Goal: Book appointment/travel/reservation

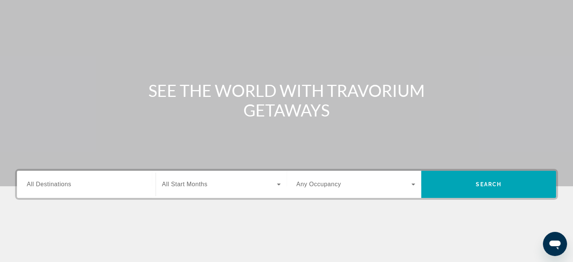
scroll to position [75, 0]
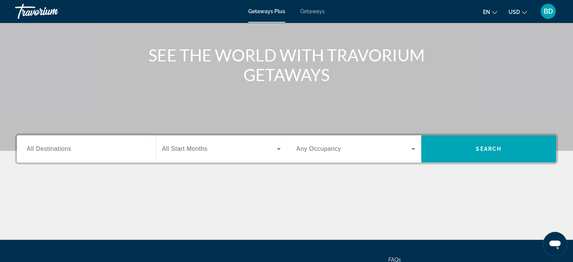
click at [47, 147] on span "All Destinations" at bounding box center [49, 148] width 44 height 6
click at [47, 147] on input "Destination All Destinations" at bounding box center [86, 149] width 119 height 9
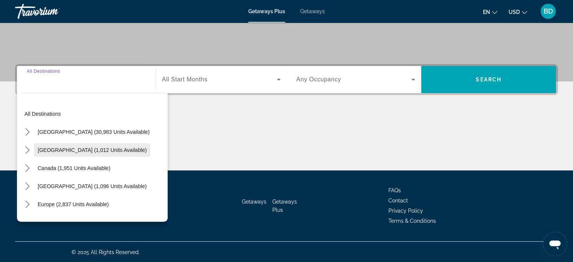
scroll to position [145, 0]
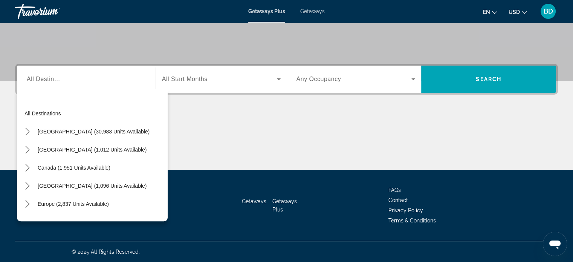
click at [53, 85] on div "Search widget" at bounding box center [86, 79] width 119 height 21
click at [49, 87] on div "Search widget" at bounding box center [86, 79] width 119 height 21
drag, startPoint x: 33, startPoint y: 89, endPoint x: 32, endPoint y: 107, distance: 18.5
click at [32, 94] on div "All destinations United States (30,983 units available) Mexico (1,012 units ava…" at bounding box center [92, 155] width 151 height 132
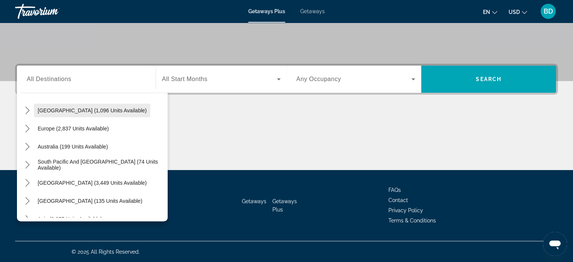
scroll to position [122, 0]
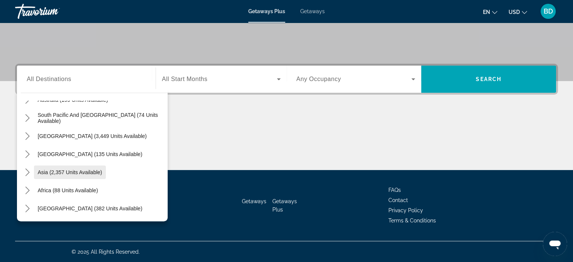
click at [70, 177] on span "Select destination: Asia (2,357 units available)" at bounding box center [70, 172] width 72 height 18
type input "**********"
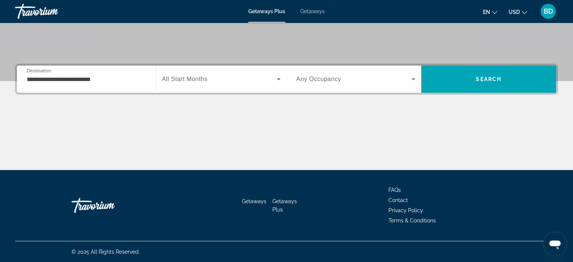
click at [187, 80] on span "All Start Months" at bounding box center [185, 79] width 46 height 6
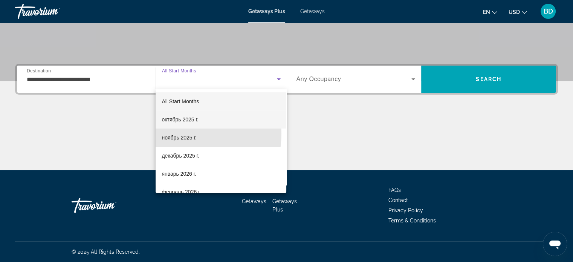
drag, startPoint x: 175, startPoint y: 133, endPoint x: 260, endPoint y: 115, distance: 86.4
click at [179, 134] on span "ноябрь 2025 г." at bounding box center [179, 137] width 35 height 9
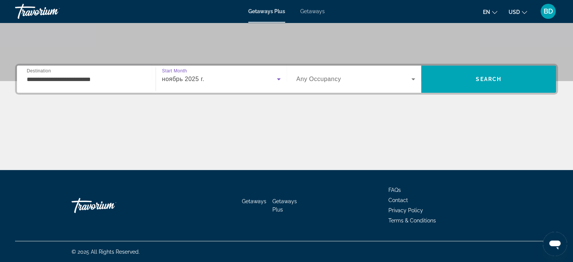
click at [336, 79] on span "Any Occupancy" at bounding box center [319, 79] width 45 height 6
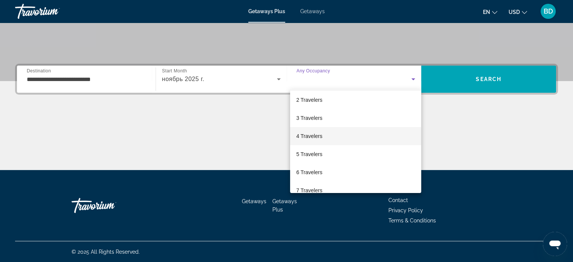
scroll to position [38, 0]
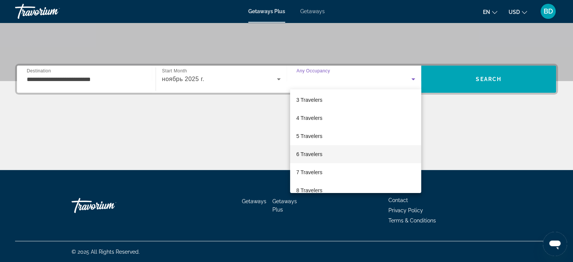
click at [317, 153] on span "6 Travelers" at bounding box center [309, 154] width 26 height 9
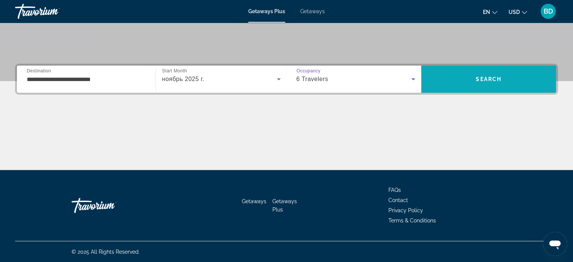
click at [468, 82] on span "Search" at bounding box center [488, 79] width 135 height 18
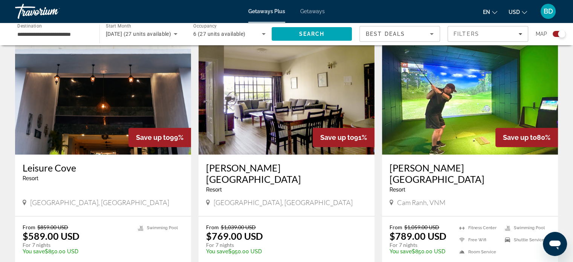
scroll to position [603, 0]
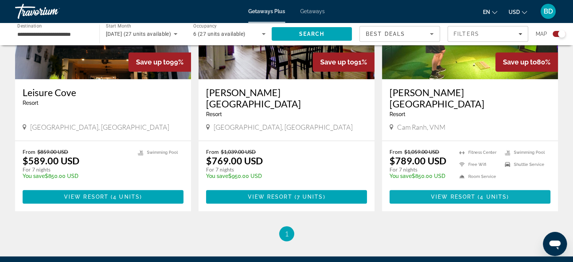
click at [468, 194] on span "View Resort" at bounding box center [453, 197] width 44 height 6
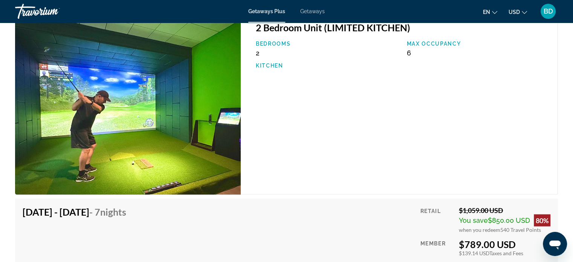
scroll to position [1319, 0]
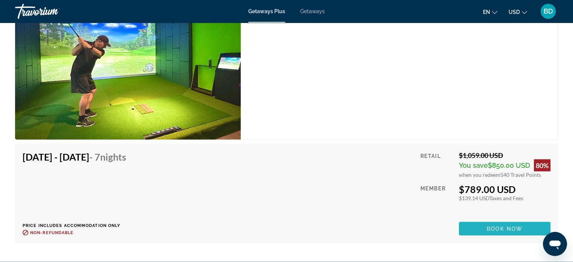
click at [485, 220] on span "Main content" at bounding box center [505, 228] width 92 height 18
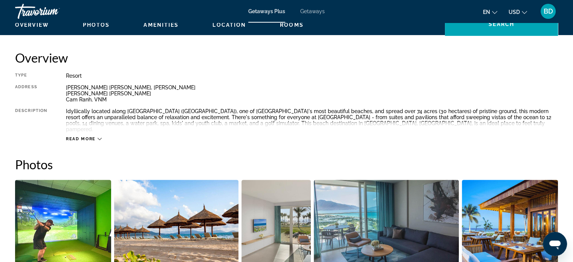
scroll to position [199, 0]
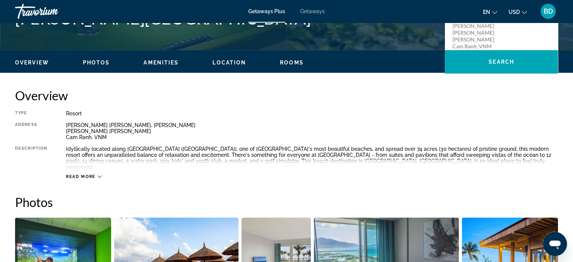
click at [79, 174] on span "Read more" at bounding box center [81, 176] width 30 height 5
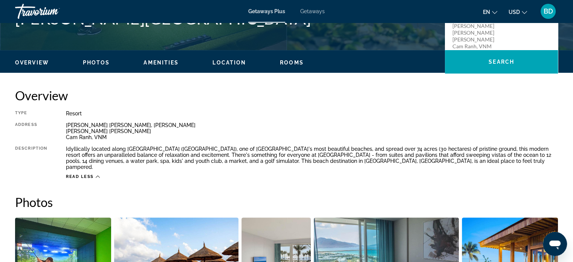
click at [280, 57] on div "Overview Photos Amenities Location Rooms Search" at bounding box center [286, 61] width 573 height 23
click at [286, 65] on span "Rooms" at bounding box center [292, 63] width 24 height 6
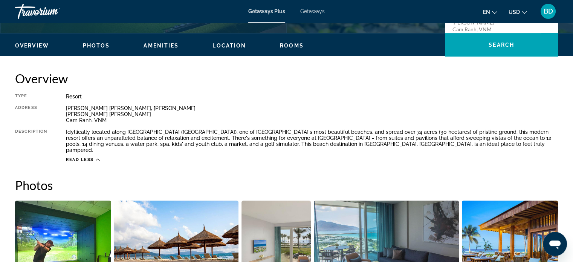
scroll to position [187, 0]
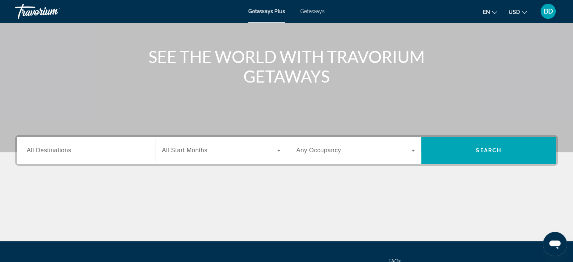
scroll to position [75, 0]
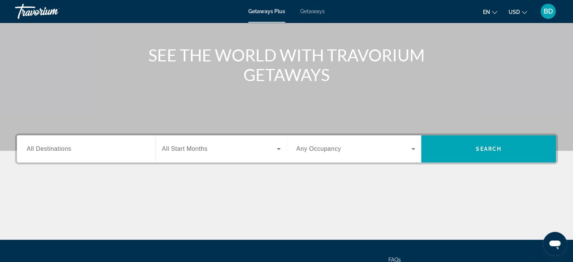
click at [69, 150] on span "All Destinations" at bounding box center [49, 148] width 44 height 6
click at [69, 150] on input "Destination All Destinations" at bounding box center [86, 149] width 119 height 9
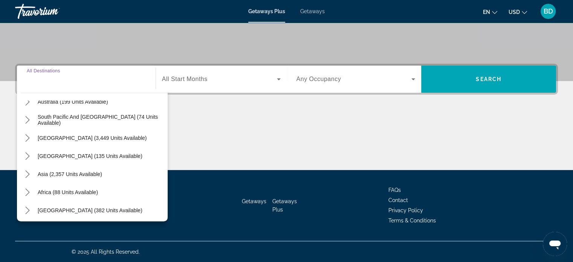
scroll to position [122, 0]
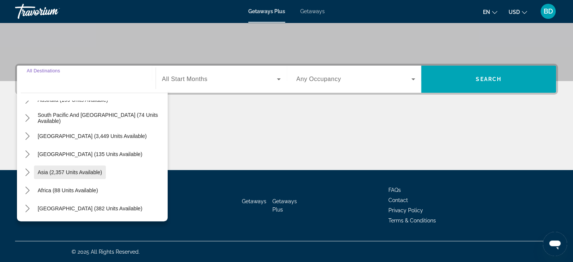
click at [66, 174] on span "Asia (2,357 units available)" at bounding box center [70, 172] width 64 height 6
type input "**********"
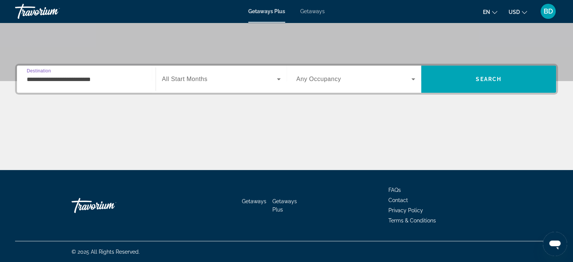
click at [202, 80] on span "All Start Months" at bounding box center [185, 79] width 46 height 6
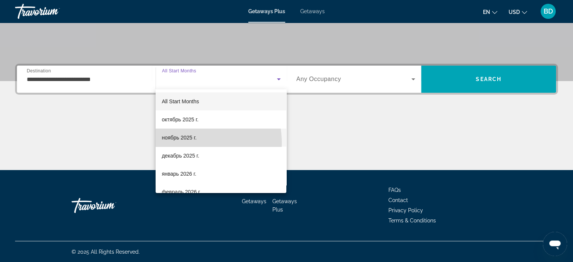
click at [180, 143] on mat-option "ноябрь 2025 г." at bounding box center [221, 138] width 131 height 18
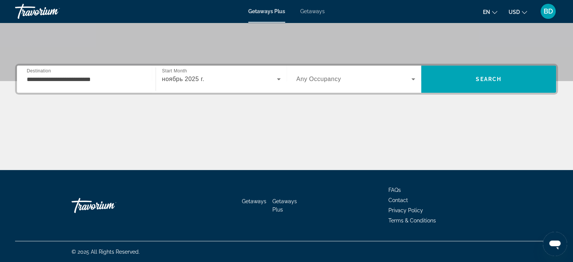
click at [321, 73] on div "Search widget" at bounding box center [356, 79] width 119 height 21
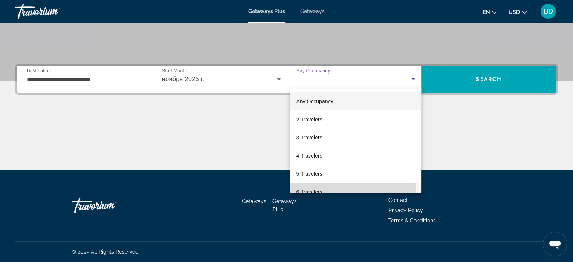
drag, startPoint x: 315, startPoint y: 188, endPoint x: 392, endPoint y: 144, distance: 88.4
click at [315, 188] on span "6 Travelers" at bounding box center [309, 191] width 26 height 9
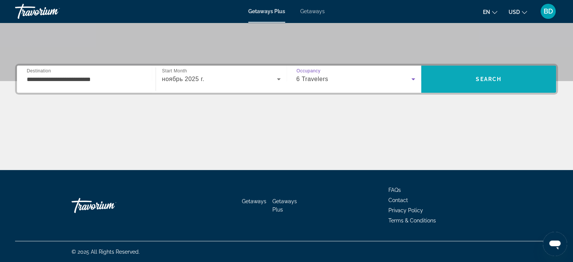
click at [475, 78] on span "Search" at bounding box center [488, 79] width 135 height 18
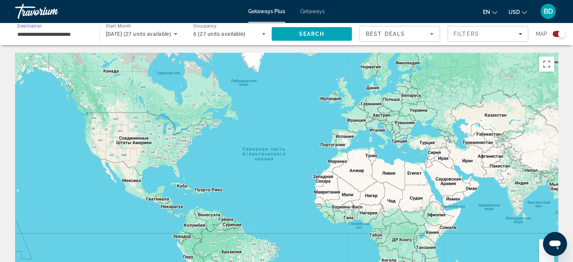
click at [34, 34] on input "**********" at bounding box center [53, 34] width 72 height 9
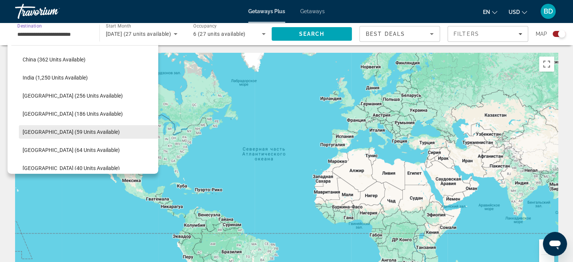
scroll to position [211, 0]
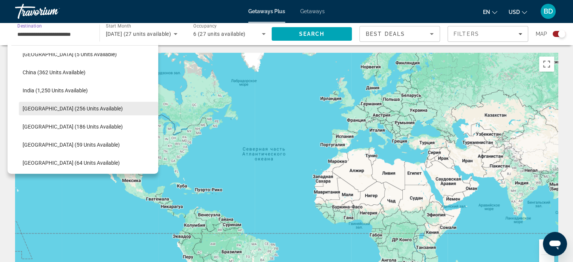
click at [69, 110] on span "Indonesia (256 units available)" at bounding box center [73, 109] width 100 height 6
type input "**********"
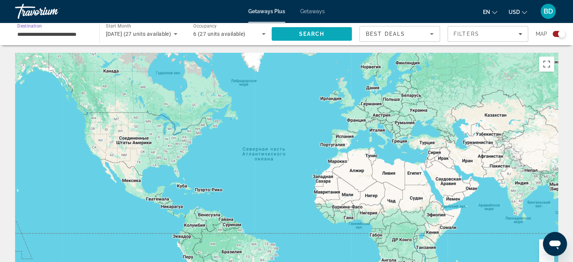
click at [318, 33] on span "Search" at bounding box center [312, 34] width 26 height 6
click at [214, 33] on div "6" at bounding box center [227, 33] width 69 height 9
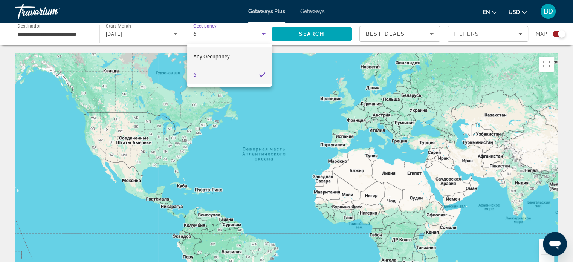
click at [204, 59] on span "Any Occupancy" at bounding box center [211, 57] width 37 height 6
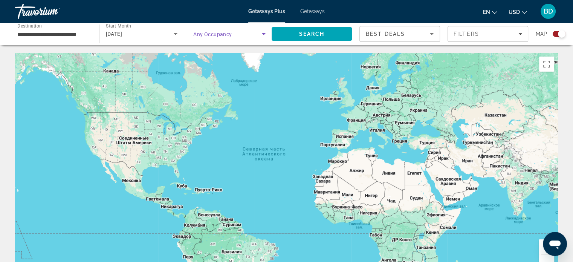
click at [213, 38] on span "Search widget" at bounding box center [227, 33] width 69 height 9
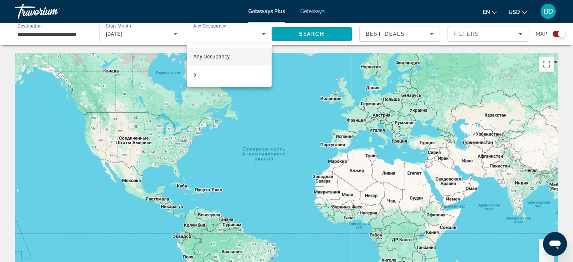
click at [315, 33] on div at bounding box center [286, 131] width 573 height 262
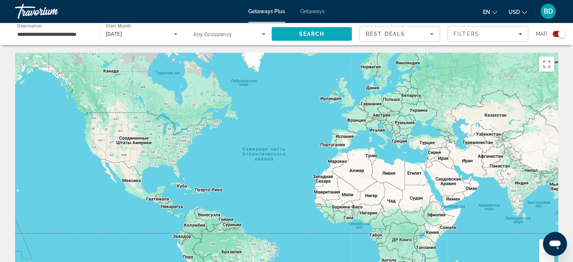
click at [309, 34] on span "Search" at bounding box center [312, 34] width 26 height 6
click at [118, 35] on span "November 2025" at bounding box center [114, 34] width 17 height 6
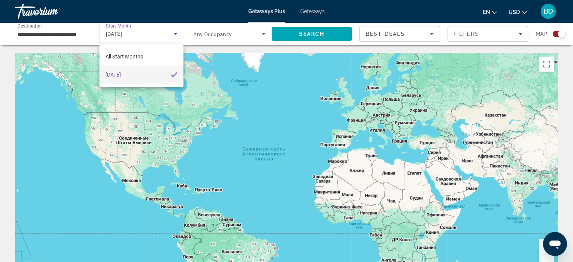
click at [145, 75] on mat-option "November 2025" at bounding box center [141, 75] width 84 height 18
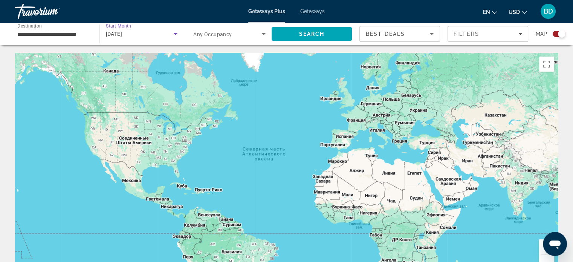
click at [174, 34] on icon "Search widget" at bounding box center [175, 33] width 9 height 9
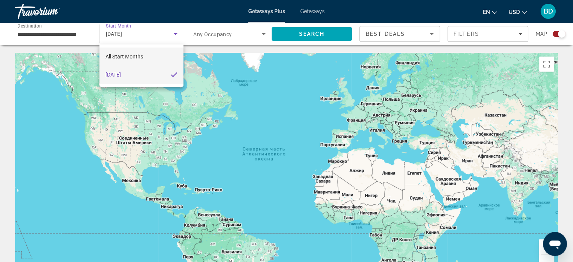
click at [147, 54] on mat-option "All Start Months" at bounding box center [141, 56] width 84 height 18
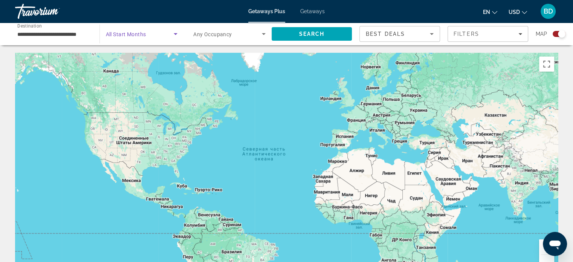
click at [177, 34] on icon "Search widget" at bounding box center [175, 33] width 9 height 9
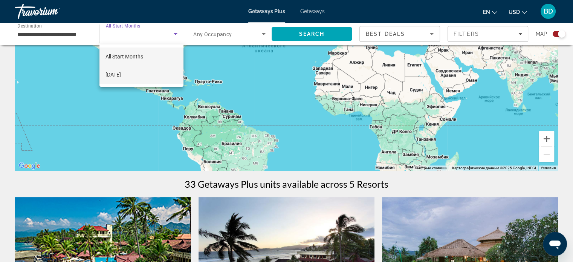
scroll to position [113, 0]
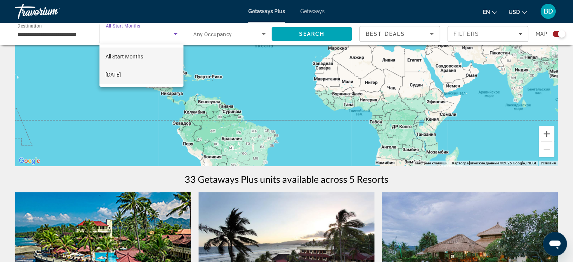
click at [121, 71] on span "November 2025" at bounding box center [113, 74] width 15 height 9
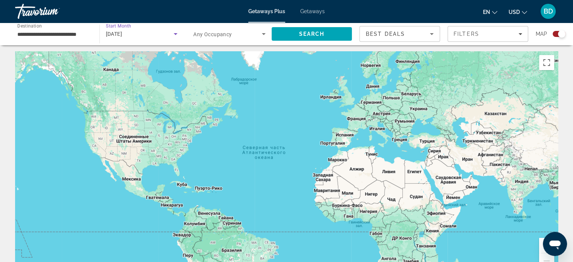
scroll to position [0, 0]
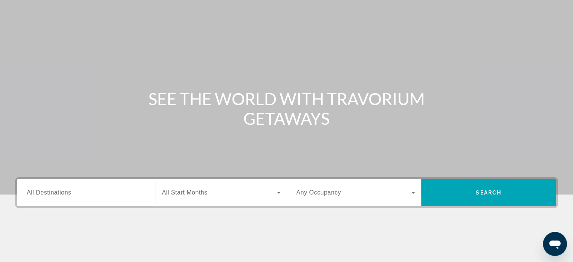
scroll to position [75, 0]
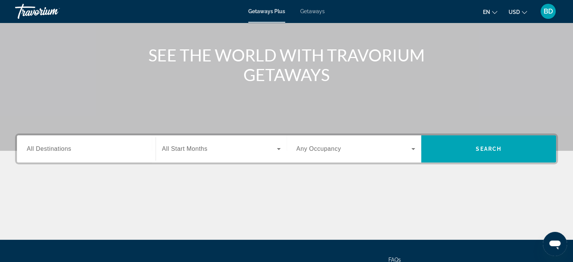
click at [64, 150] on span "All Destinations" at bounding box center [49, 148] width 44 height 6
click at [64, 150] on input "Destination All Destinations" at bounding box center [86, 149] width 119 height 9
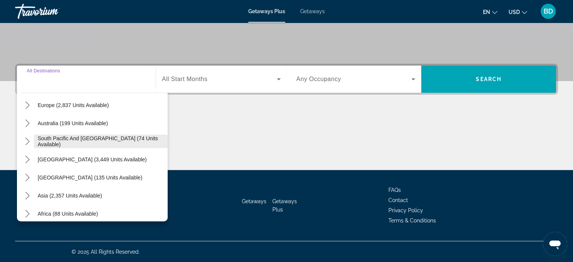
scroll to position [122, 0]
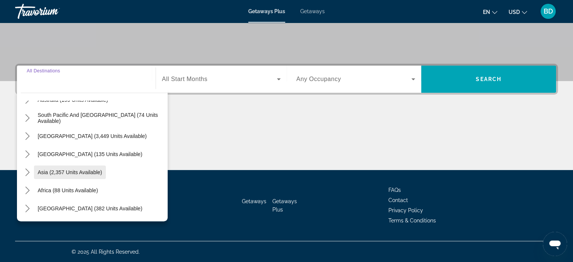
click at [66, 171] on span "Asia (2,357 units available)" at bounding box center [70, 172] width 64 height 6
type input "**********"
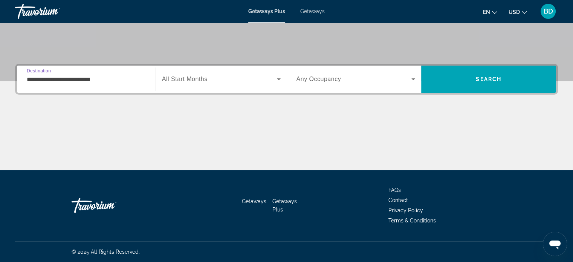
click at [191, 77] on span "All Start Months" at bounding box center [185, 79] width 46 height 6
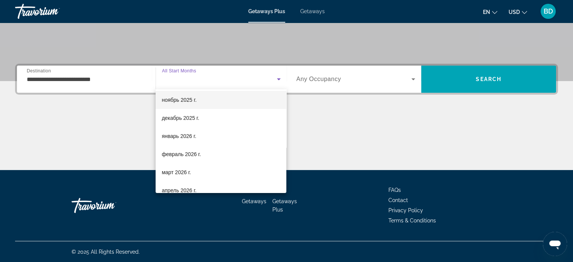
scroll to position [113, 0]
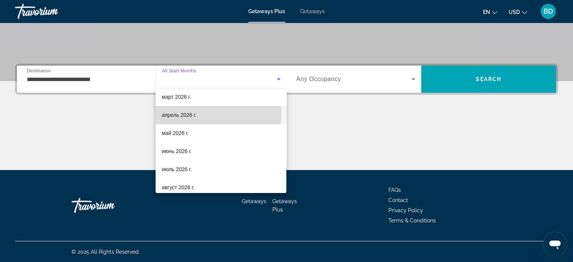
click at [174, 113] on span "апрель 2026 г." at bounding box center [179, 114] width 35 height 9
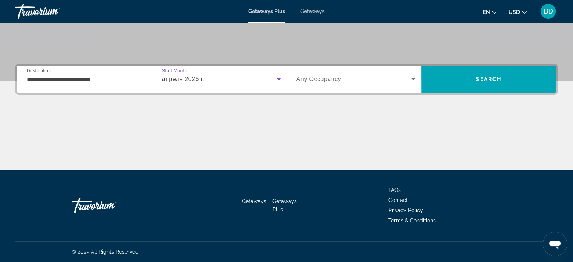
click at [185, 80] on span "апрель 2026 г." at bounding box center [183, 79] width 42 height 6
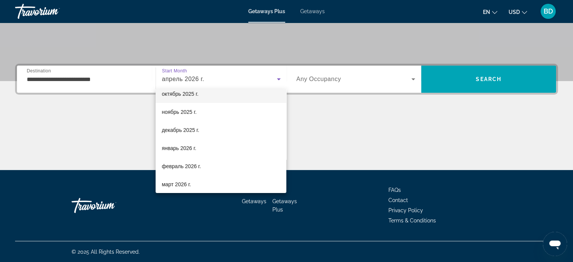
scroll to position [44, 0]
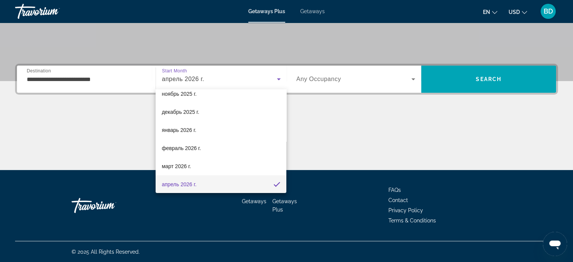
click at [332, 78] on div at bounding box center [286, 131] width 573 height 262
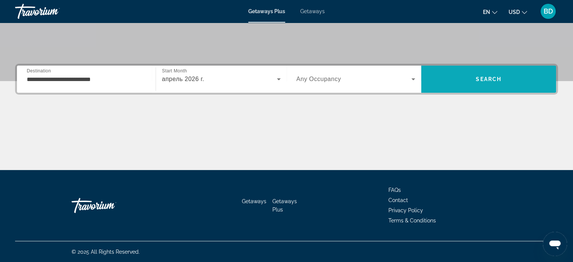
click at [490, 70] on span "Search" at bounding box center [488, 79] width 135 height 18
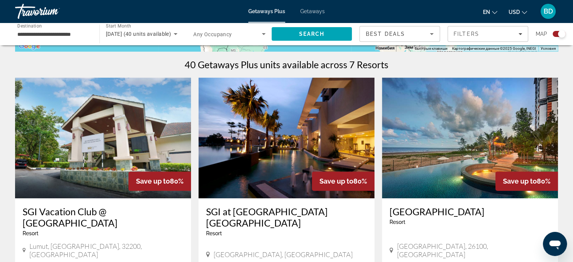
scroll to position [264, 0]
